Goal: Information Seeking & Learning: Learn about a topic

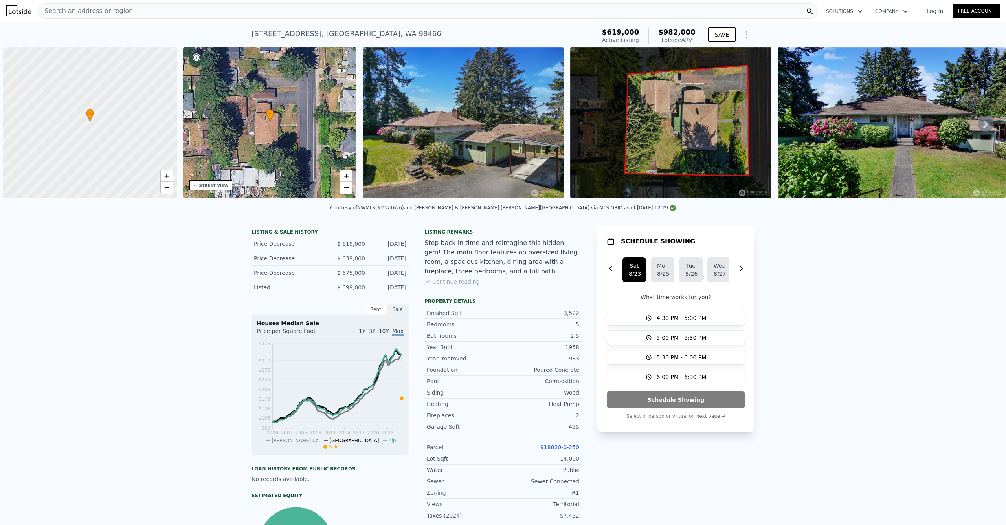
scroll to position [0, 3]
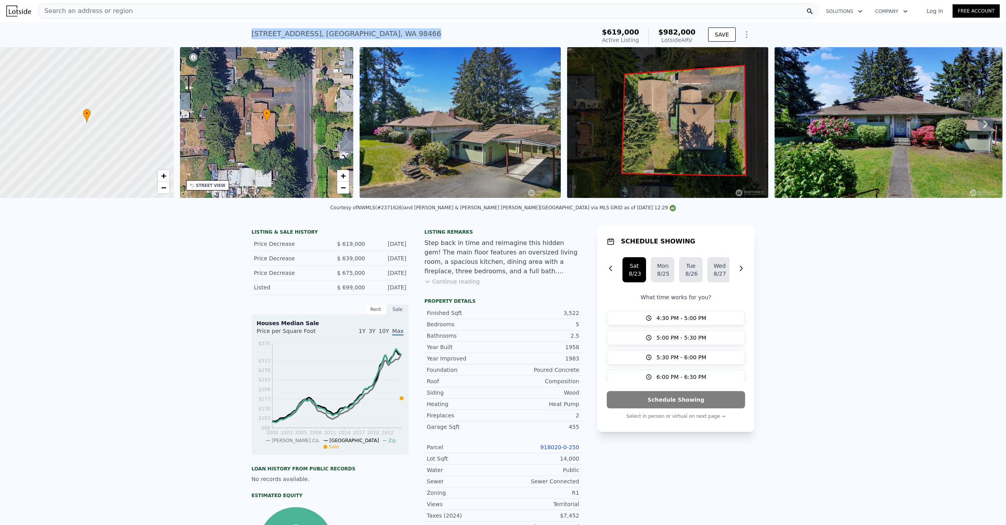
drag, startPoint x: 399, startPoint y: 32, endPoint x: 242, endPoint y: 35, distance: 157.2
click at [242, 35] on div "2734 Sunset Dr W , University Place , WA 98466 Active at $619k (~ARV $982k ) $6…" at bounding box center [503, 34] width 1006 height 25
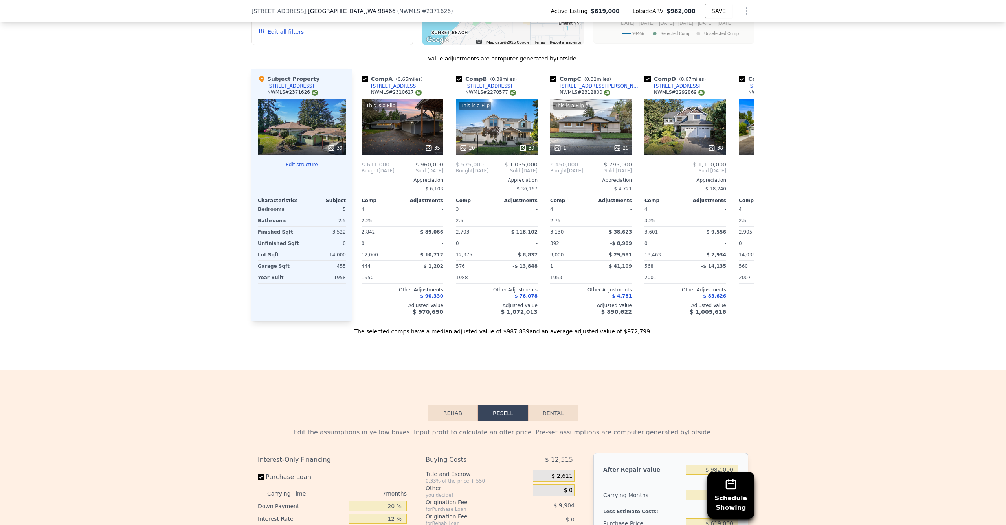
scroll to position [842, 0]
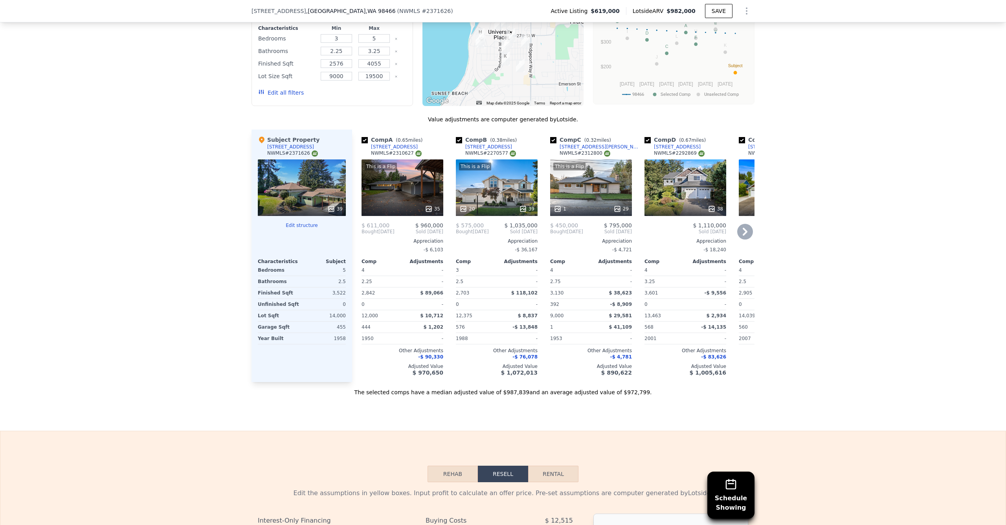
click at [412, 195] on div "This is a Flip 35" at bounding box center [402, 187] width 82 height 57
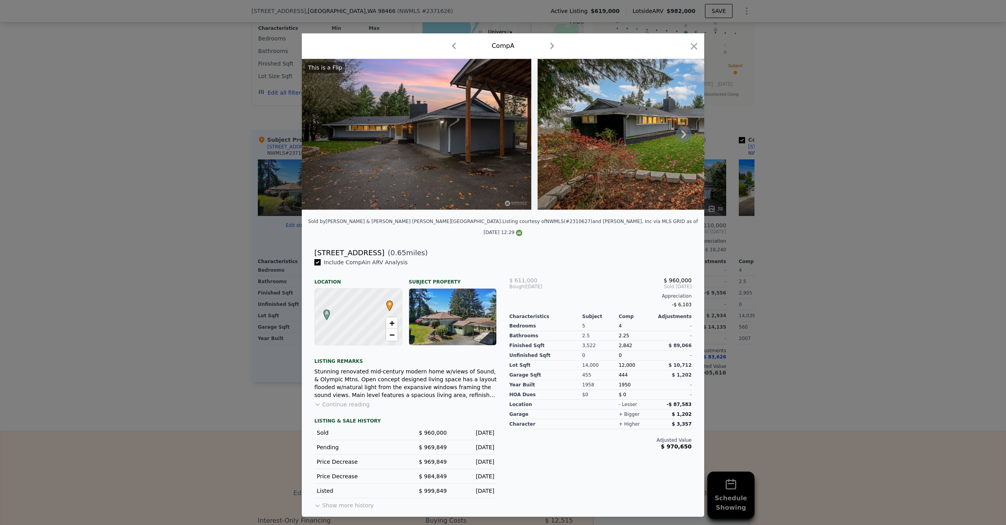
click at [682, 134] on icon at bounding box center [684, 134] width 16 height 16
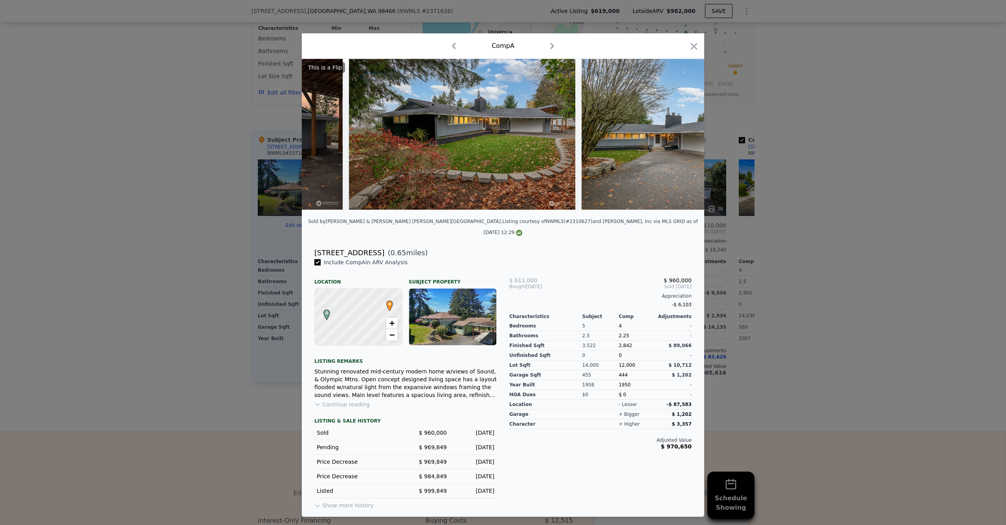
click at [682, 136] on img at bounding box center [694, 134] width 226 height 151
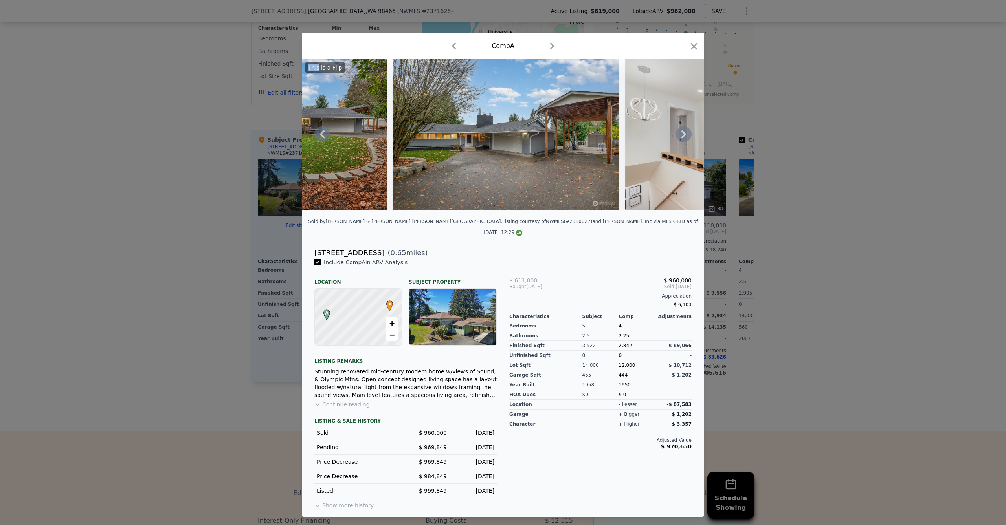
click at [684, 138] on icon at bounding box center [683, 134] width 5 height 8
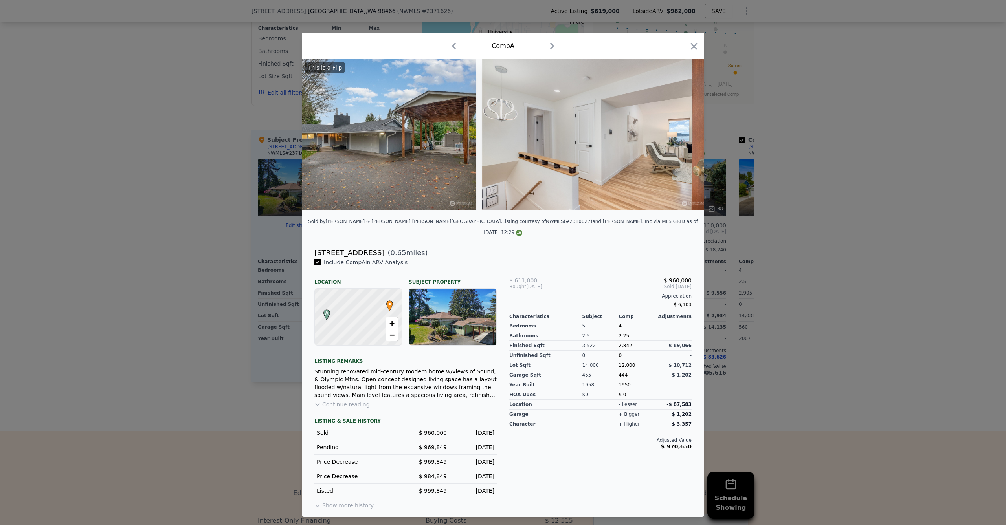
scroll to position [0, 566]
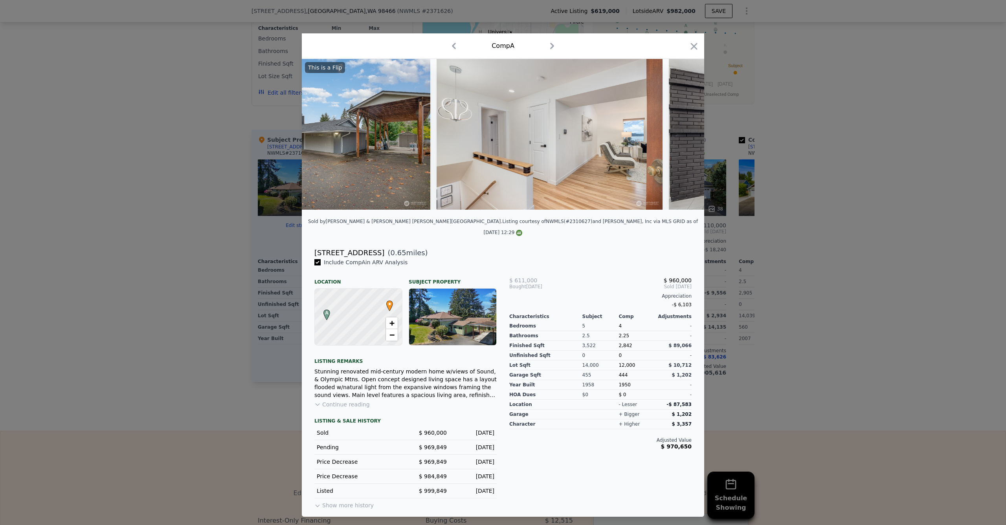
click at [682, 141] on img at bounding box center [782, 134] width 226 height 151
click at [685, 51] on div "Comp A" at bounding box center [503, 46] width 390 height 13
click at [695, 44] on icon "button" at bounding box center [693, 46] width 11 height 11
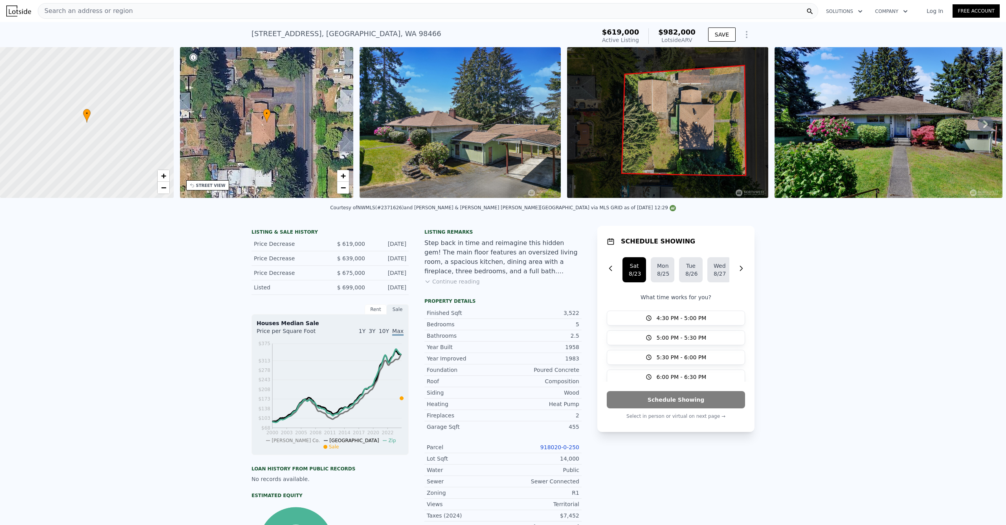
click at [982, 122] on icon at bounding box center [985, 124] width 16 height 16
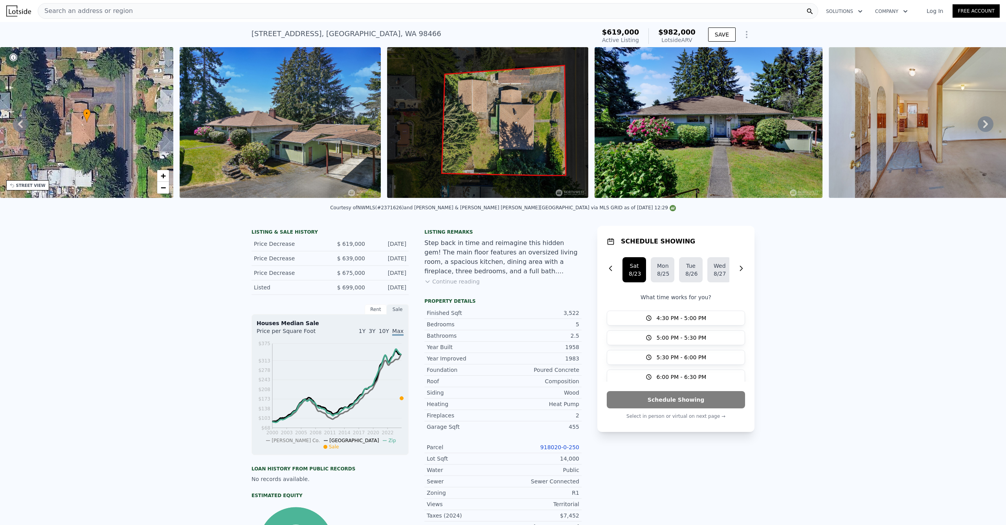
click at [982, 127] on icon at bounding box center [985, 124] width 16 height 16
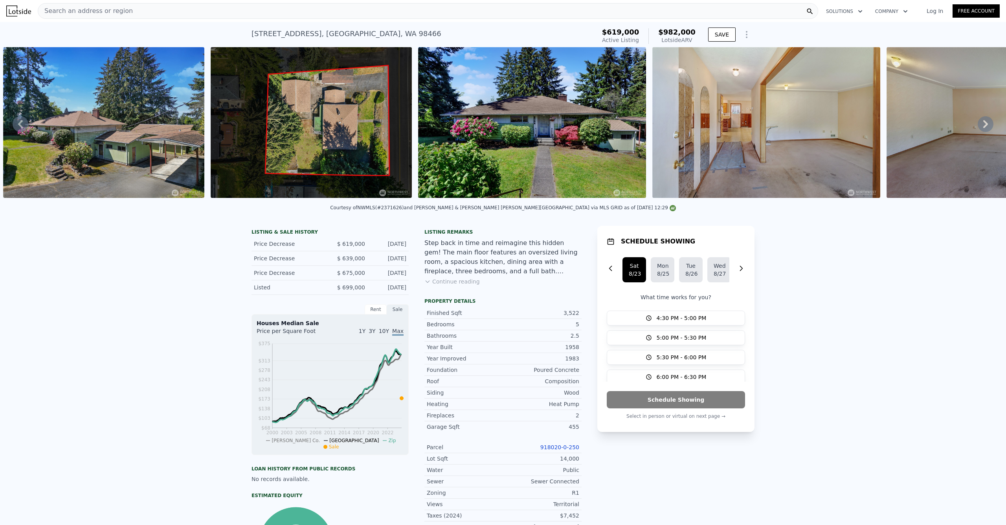
click at [981, 129] on icon at bounding box center [985, 124] width 16 height 16
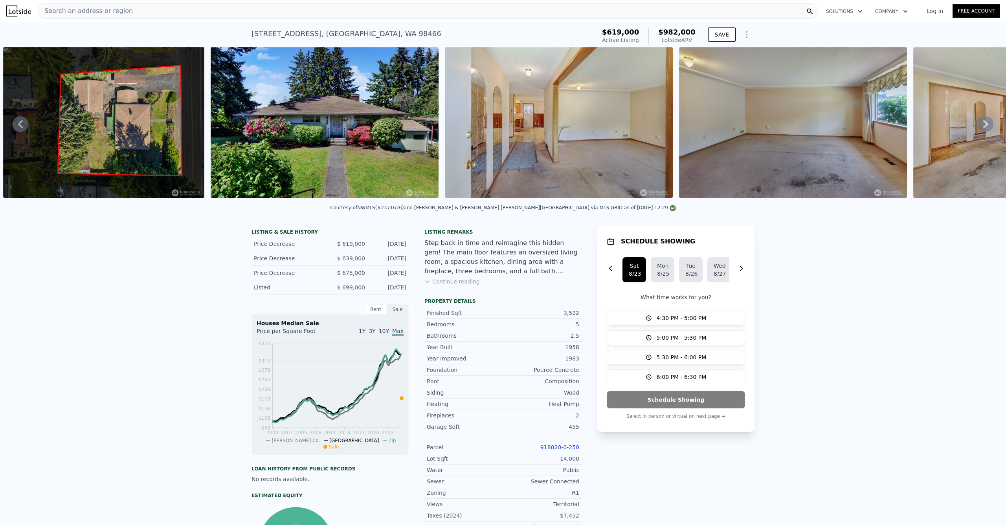
click at [981, 129] on icon at bounding box center [985, 124] width 16 height 16
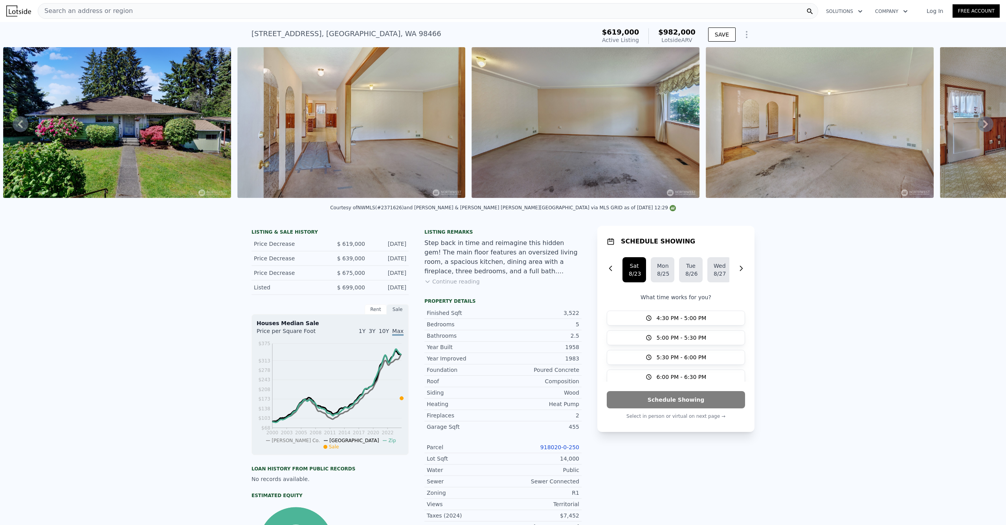
click at [981, 129] on icon at bounding box center [985, 124] width 16 height 16
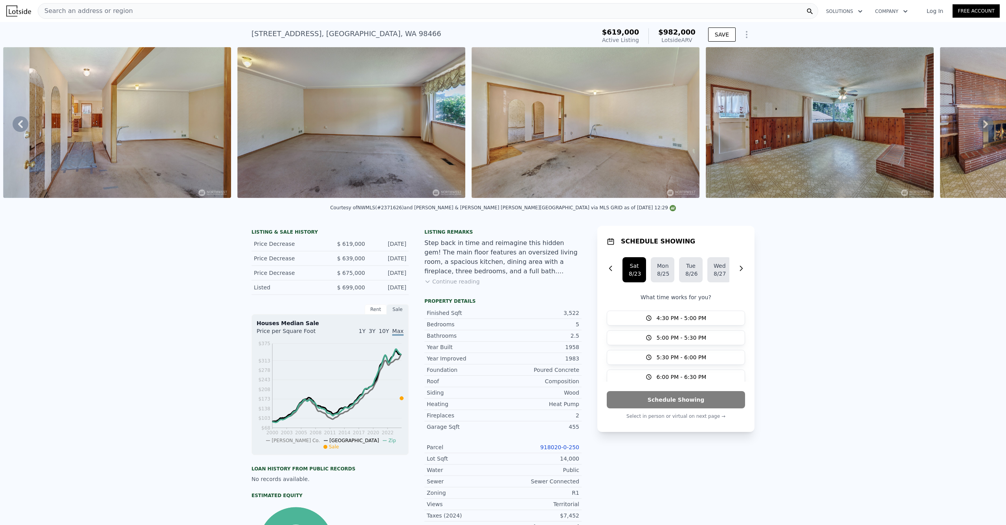
click at [981, 129] on icon at bounding box center [985, 124] width 16 height 16
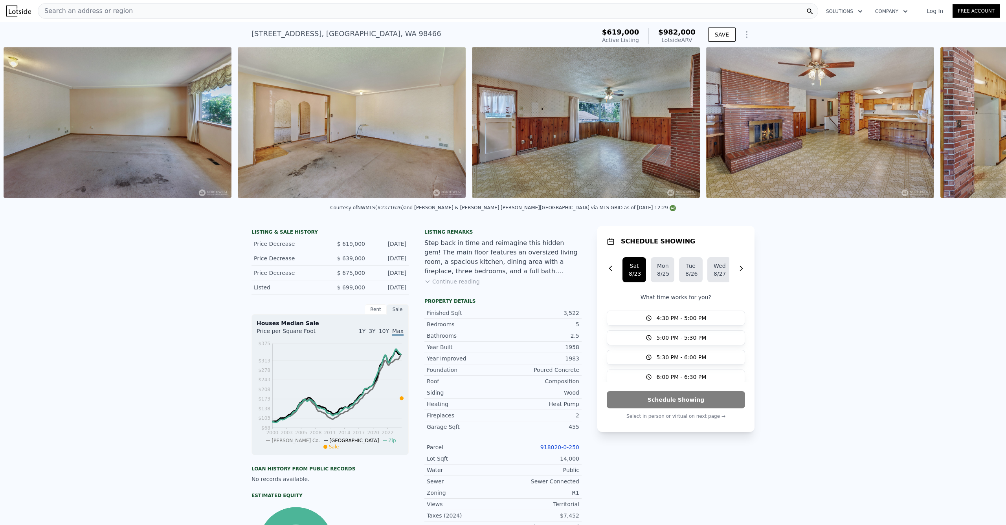
scroll to position [0, 1242]
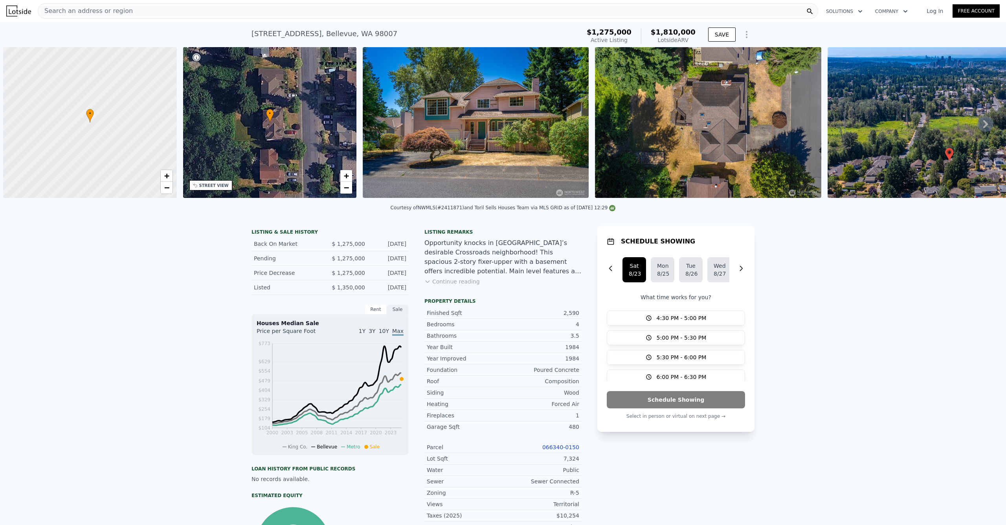
scroll to position [0, 3]
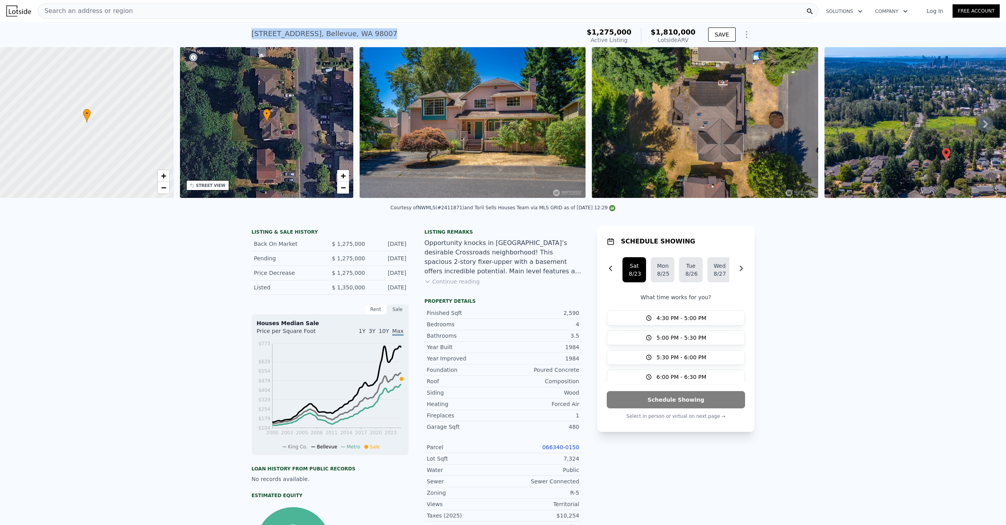
drag, startPoint x: 338, startPoint y: 33, endPoint x: 235, endPoint y: 33, distance: 103.7
click at [235, 33] on div "[STREET_ADDRESS] Active at $1.275m (~ARV $1.810m ) $1,275,000 Active Listing $1…" at bounding box center [503, 34] width 1006 height 25
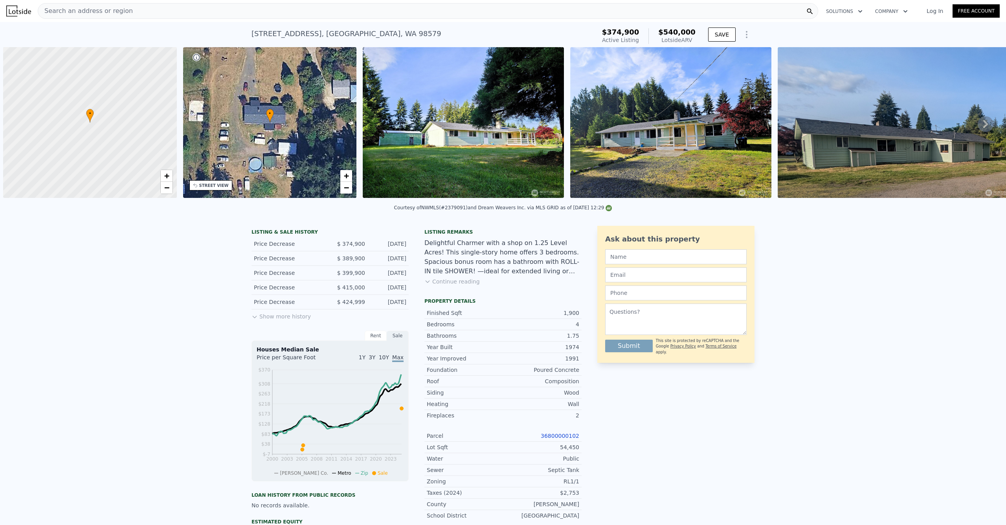
scroll to position [0, 3]
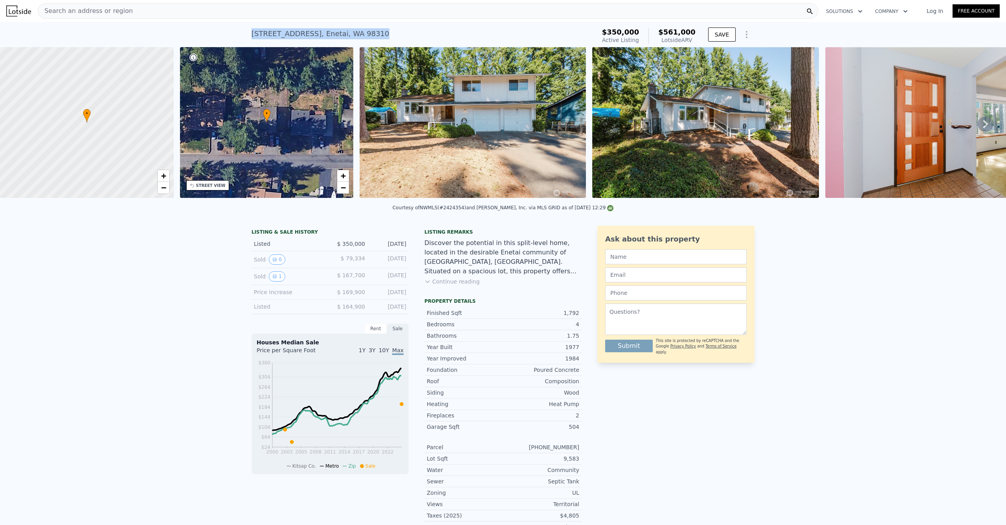
drag, startPoint x: 373, startPoint y: 34, endPoint x: 249, endPoint y: 32, distance: 124.1
click at [251, 32] on div "2806 NE Fernwood Ct , Enetai , WA 98310 Active at $350k (~ARV $561k )" at bounding box center [421, 36] width 341 height 22
click at [170, 285] on div "LISTING & SALE HISTORY Listed $ 350,000 Aug 20, 2025 Sold 0 $ 79,334 Jan 27, 20…" at bounding box center [503, 402] width 1006 height 365
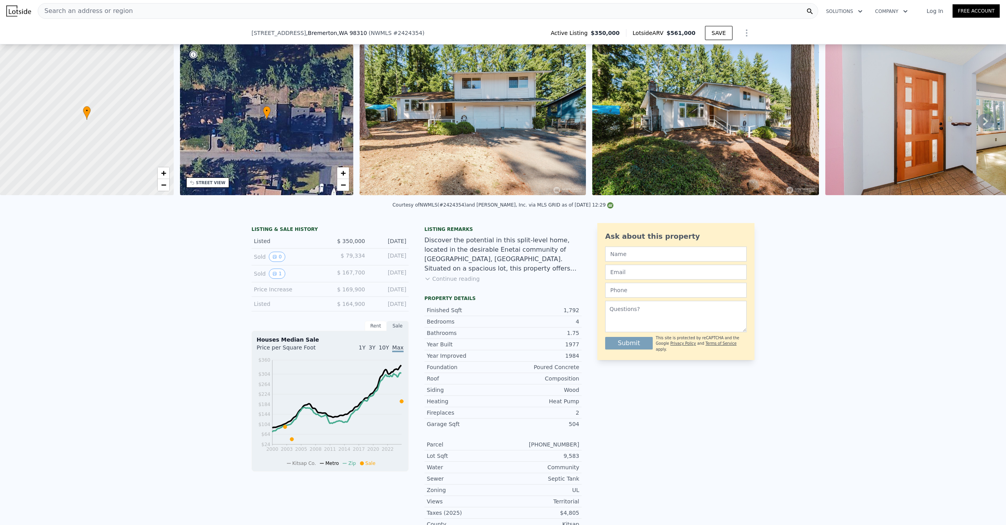
scroll to position [52, 0]
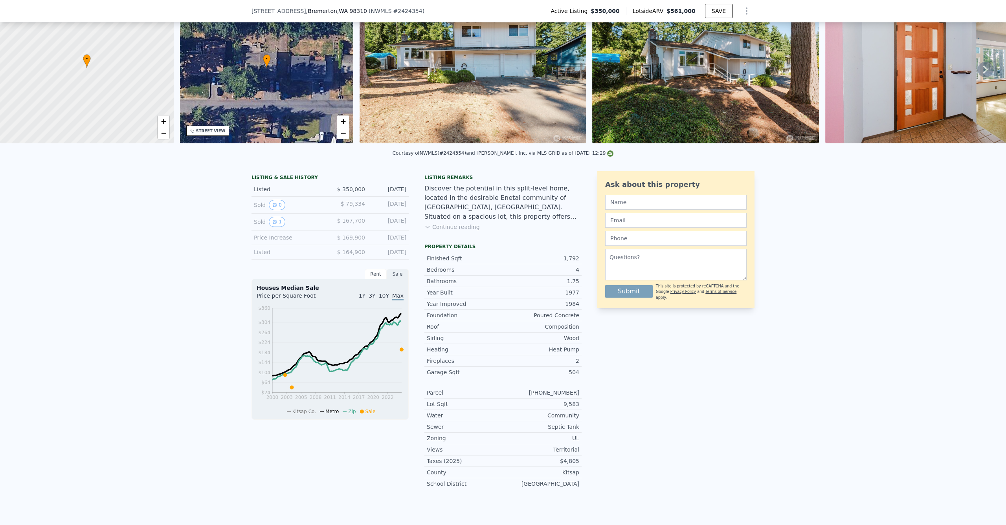
click at [442, 231] on button "Continue reading" at bounding box center [451, 227] width 55 height 8
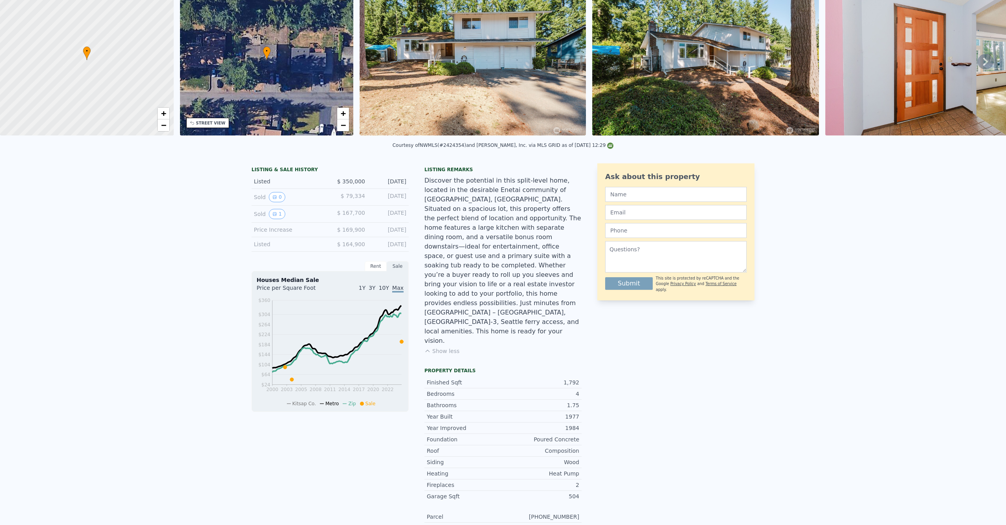
scroll to position [0, 0]
